Goal: Task Accomplishment & Management: Manage account settings

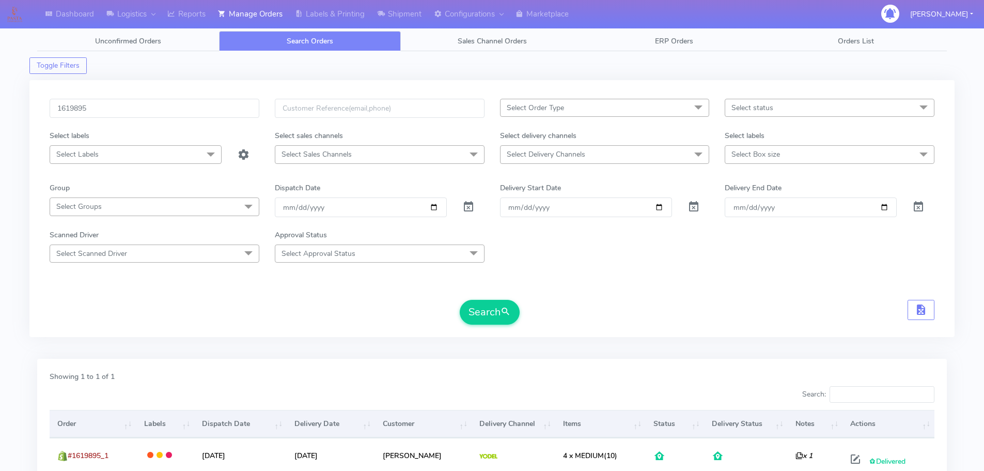
click at [175, 110] on input "1619895" at bounding box center [155, 108] width 210 height 19
click at [460, 300] on button "Search" at bounding box center [490, 312] width 60 height 25
click at [214, 100] on input "1620084" at bounding box center [155, 108] width 210 height 19
paste input "436"
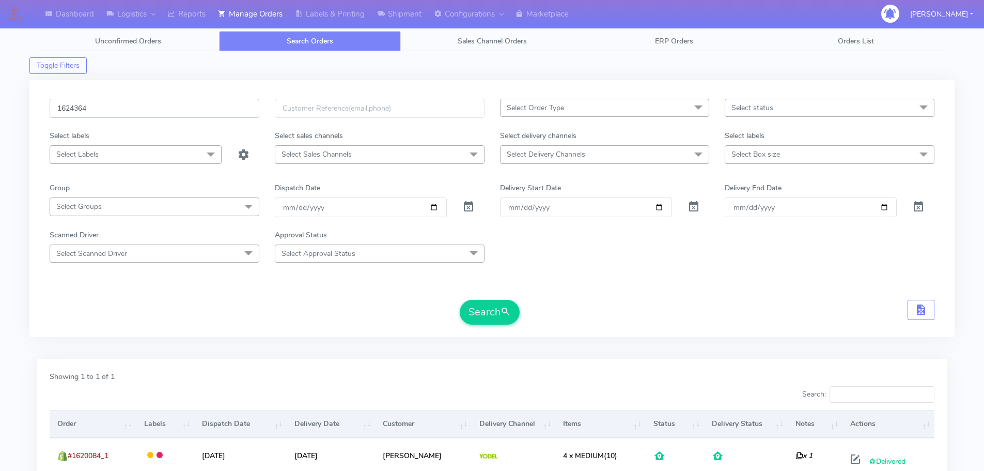
click at [460, 300] on button "Search" at bounding box center [490, 312] width 60 height 25
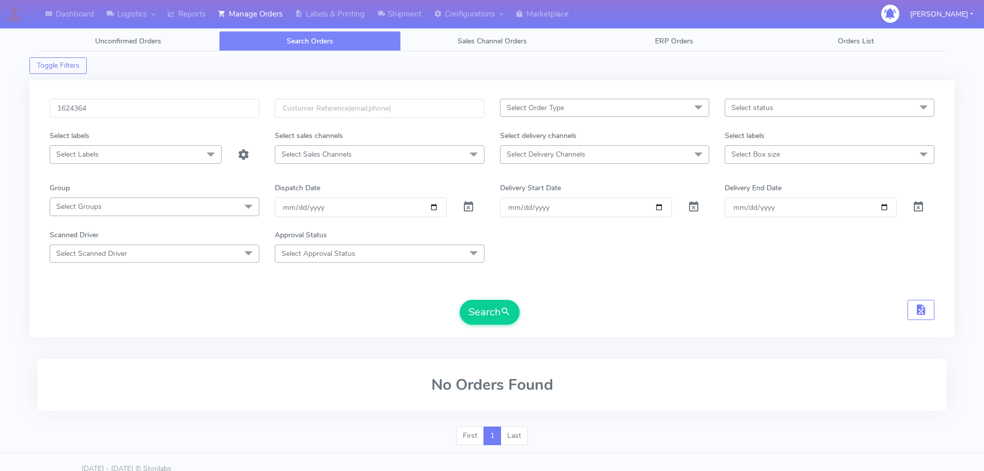
drag, startPoint x: 489, startPoint y: 295, endPoint x: 496, endPoint y: 315, distance: 20.6
click at [488, 300] on form "1624364 Select Order Type Select All MEALS ATAVI One Off Pasta Club Gift Kit Ev…" at bounding box center [492, 212] width 885 height 226
drag, startPoint x: 496, startPoint y: 317, endPoint x: 495, endPoint y: 309, distance: 8.4
click at [496, 317] on button "Search" at bounding box center [490, 312] width 60 height 25
click at [243, 107] on input "1624364" at bounding box center [155, 108] width 210 height 19
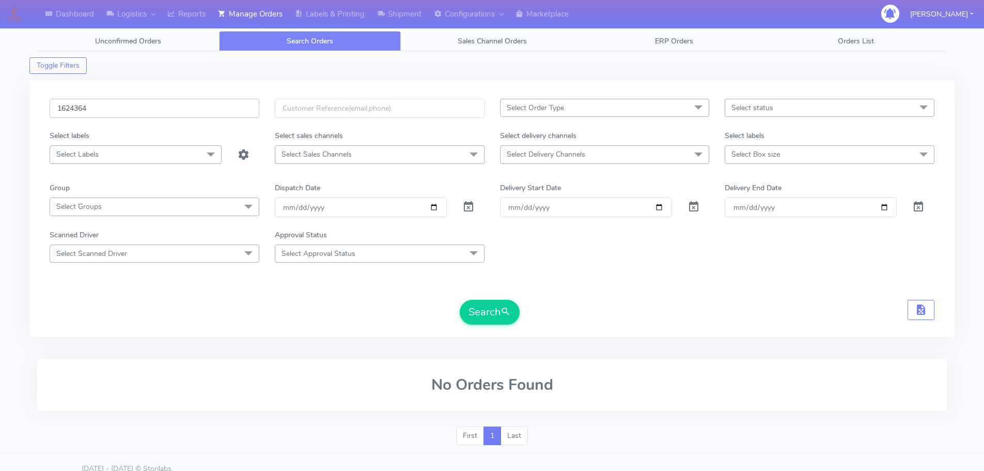
click at [243, 107] on input "1624364" at bounding box center [155, 108] width 210 height 19
paste input "1608"
type input "1621608"
click at [460, 300] on button "Search" at bounding box center [490, 312] width 60 height 25
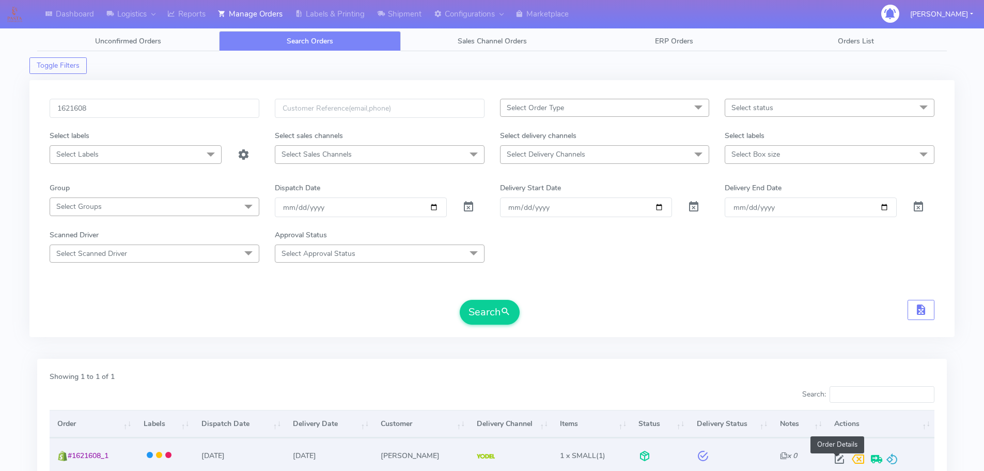
click at [840, 460] on span at bounding box center [839, 461] width 19 height 10
select select "5"
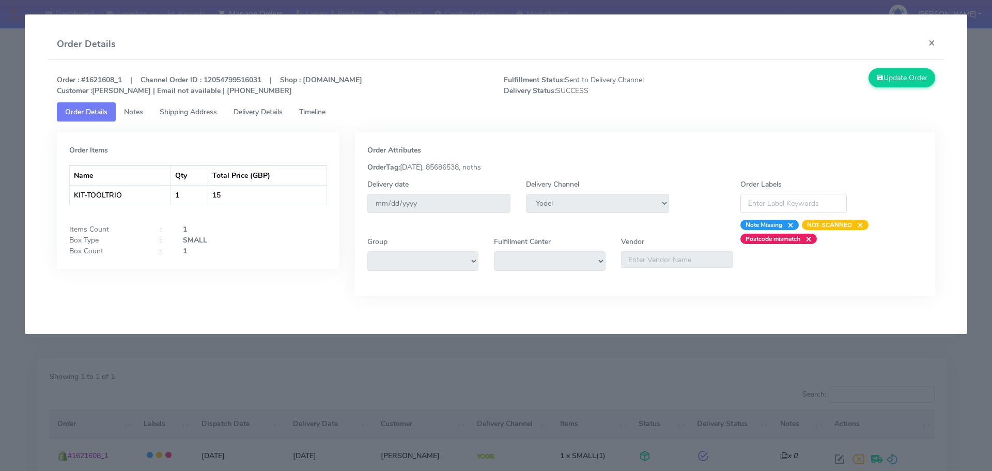
click at [267, 107] on span "Delivery Details" at bounding box center [258, 112] width 49 height 10
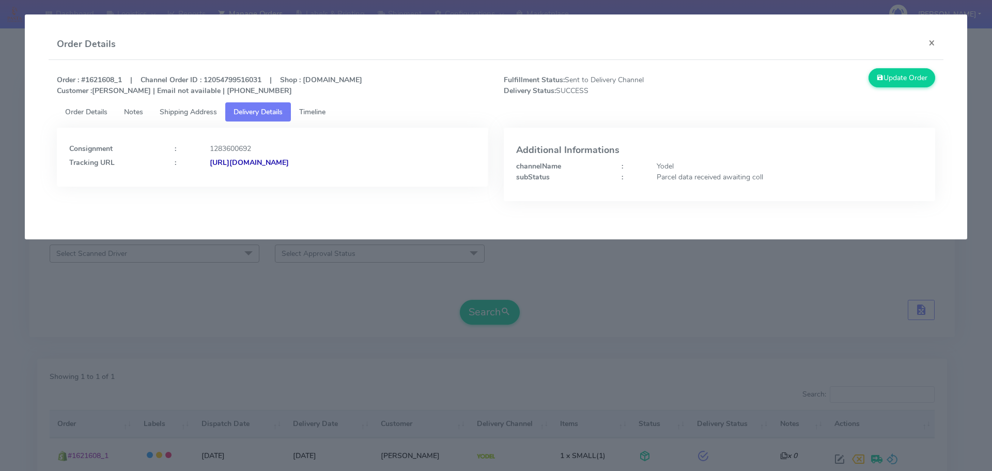
click at [682, 282] on modal-container "Order Details × Order : #1621608_1 | Channel Order ID : 12054799516031 | Shop :…" at bounding box center [496, 235] width 992 height 471
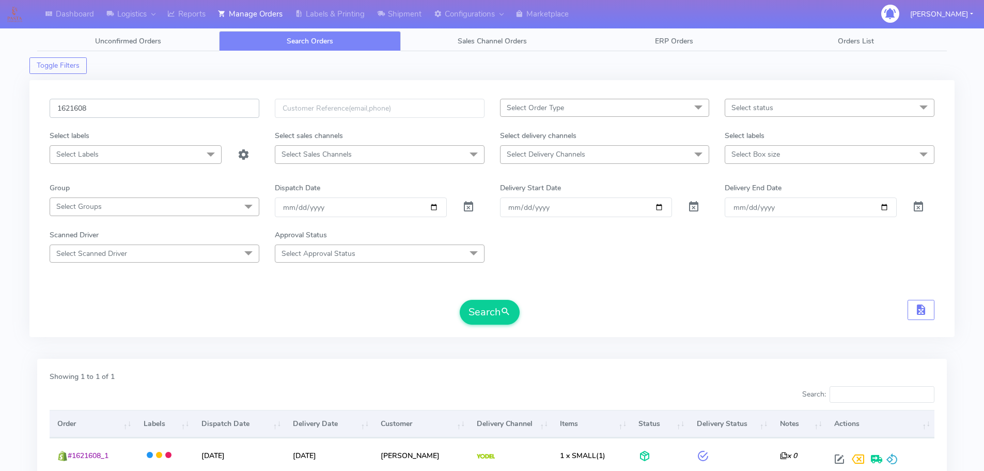
click at [207, 112] on input "1621608" at bounding box center [155, 108] width 210 height 19
paste input "17646"
type input "1617646"
click at [460, 300] on button "Search" at bounding box center [490, 312] width 60 height 25
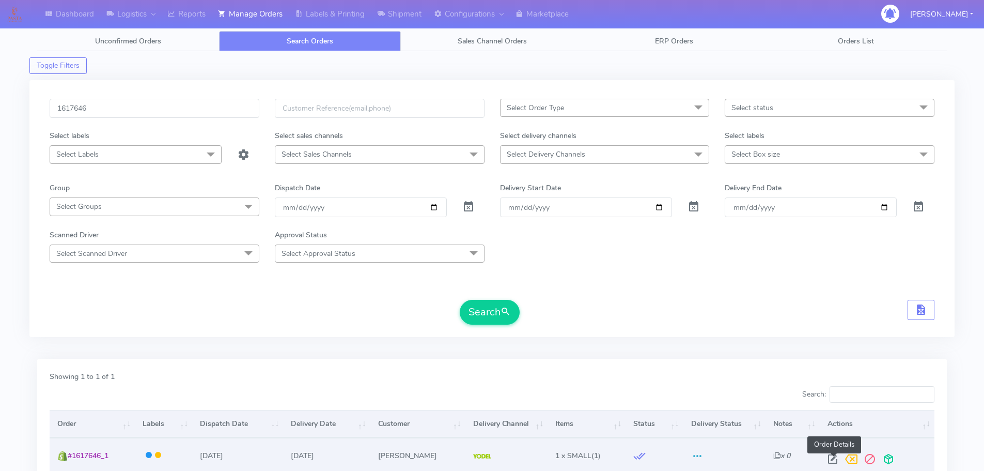
click at [832, 456] on span at bounding box center [833, 461] width 19 height 10
select select "5"
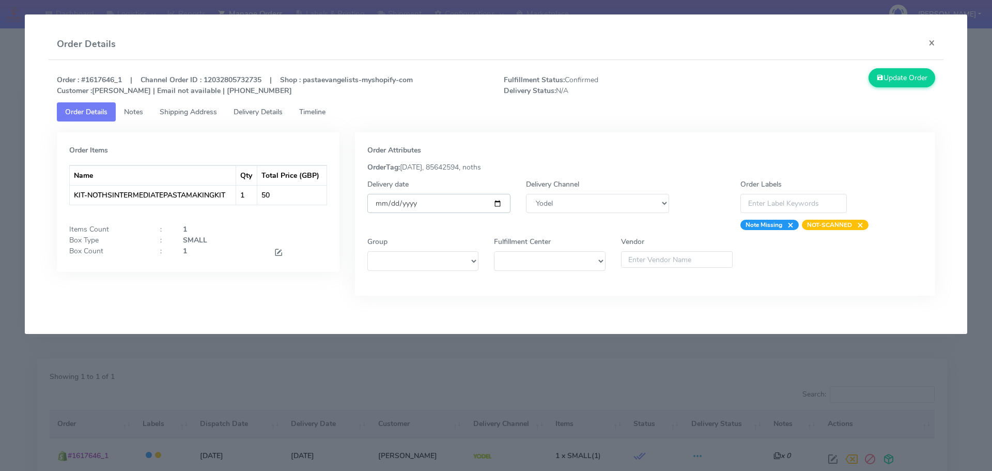
click at [496, 206] on input "[DATE]" at bounding box center [438, 203] width 143 height 19
click at [498, 202] on input "[DATE]" at bounding box center [438, 203] width 143 height 19
type input "[DATE]"
click at [902, 75] on button "Update Order" at bounding box center [902, 77] width 67 height 19
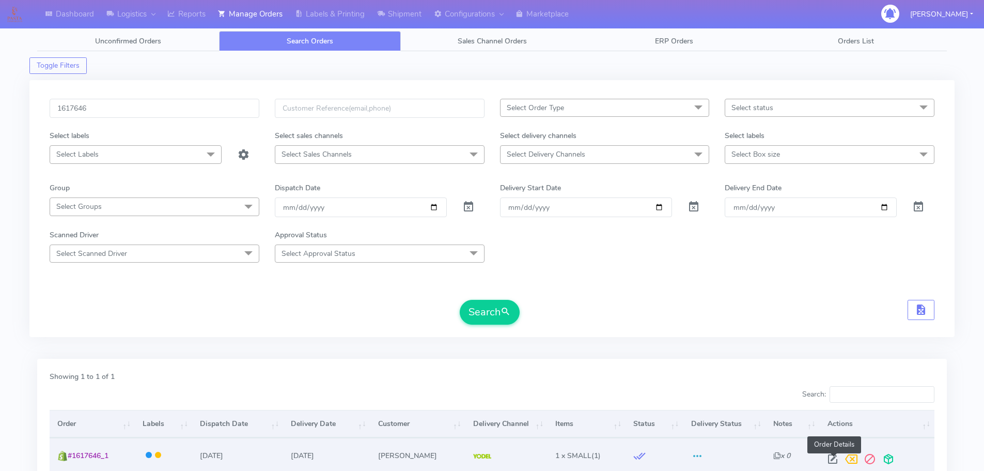
click at [834, 457] on span at bounding box center [833, 461] width 19 height 10
select select "5"
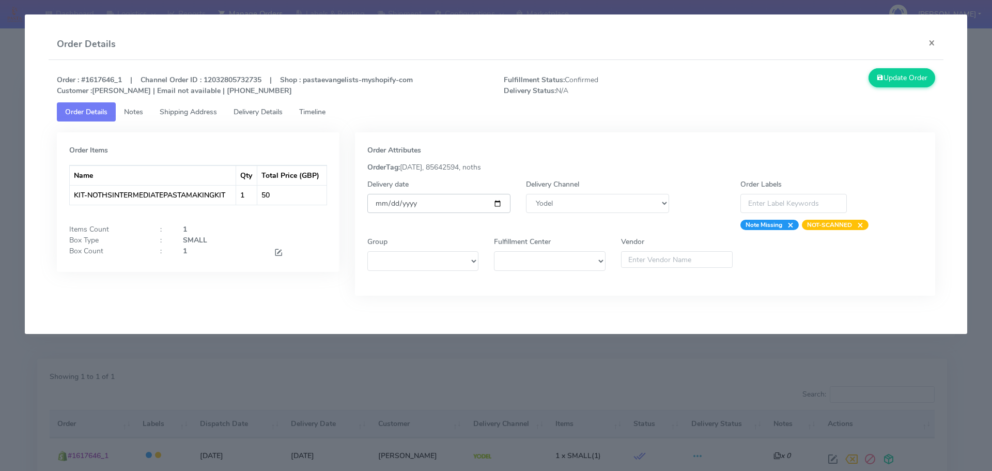
drag, startPoint x: 501, startPoint y: 204, endPoint x: 494, endPoint y: 204, distance: 6.7
click at [499, 204] on input "[DATE]" at bounding box center [438, 203] width 143 height 19
type input "[DATE]"
click at [880, 73] on icon at bounding box center [879, 78] width 7 height 10
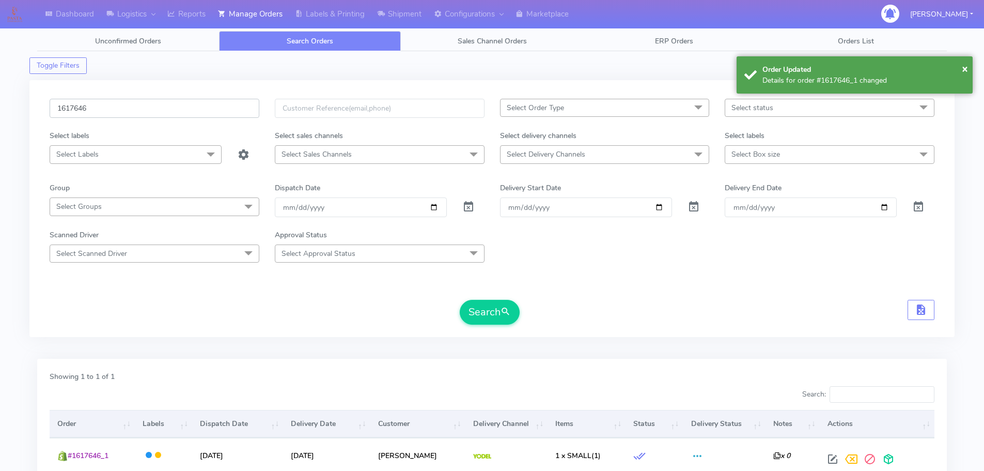
click at [179, 116] on input "1617646" at bounding box center [155, 108] width 210 height 19
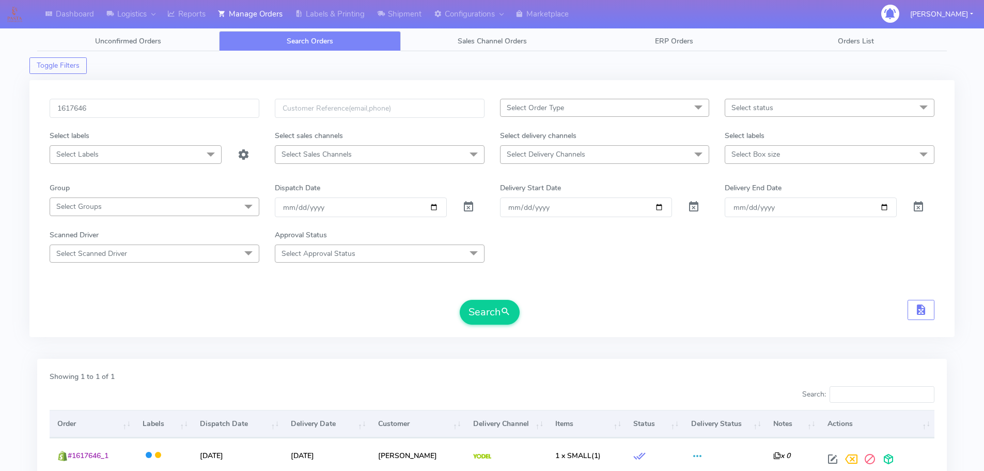
click at [762, 280] on form "1617646 Select Order Type Select All MEALS ATAVI One Off Pasta Club Gift Kit Ev…" at bounding box center [492, 212] width 885 height 226
click at [215, 110] on input "1617646" at bounding box center [155, 108] width 210 height 19
paste input "85"
type input "1618546"
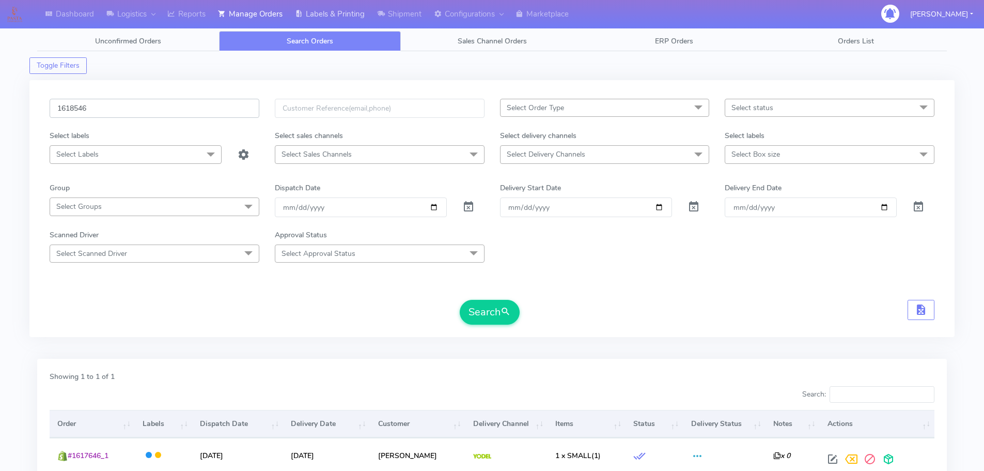
click at [460, 300] on button "Search" at bounding box center [490, 312] width 60 height 25
